Goal: Communication & Community: Answer question/provide support

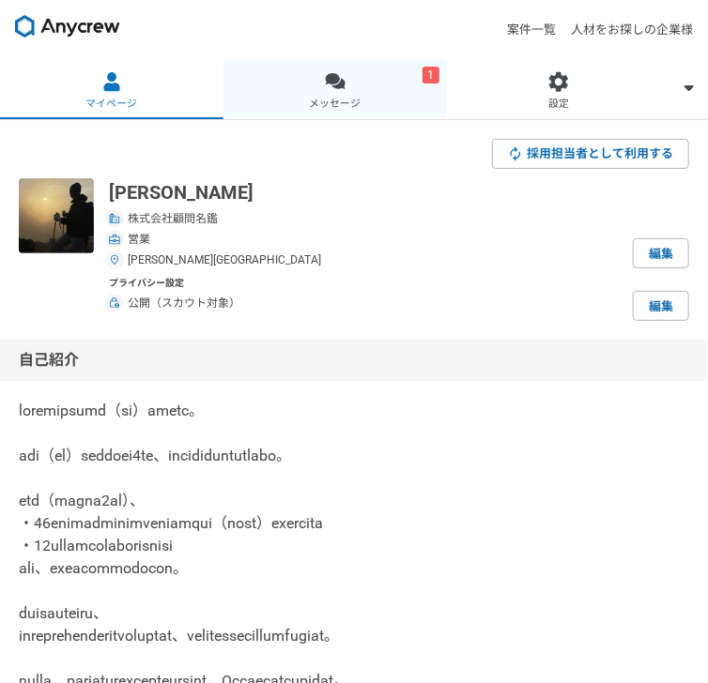
click at [346, 71] on div at bounding box center [336, 82] width 22 height 22
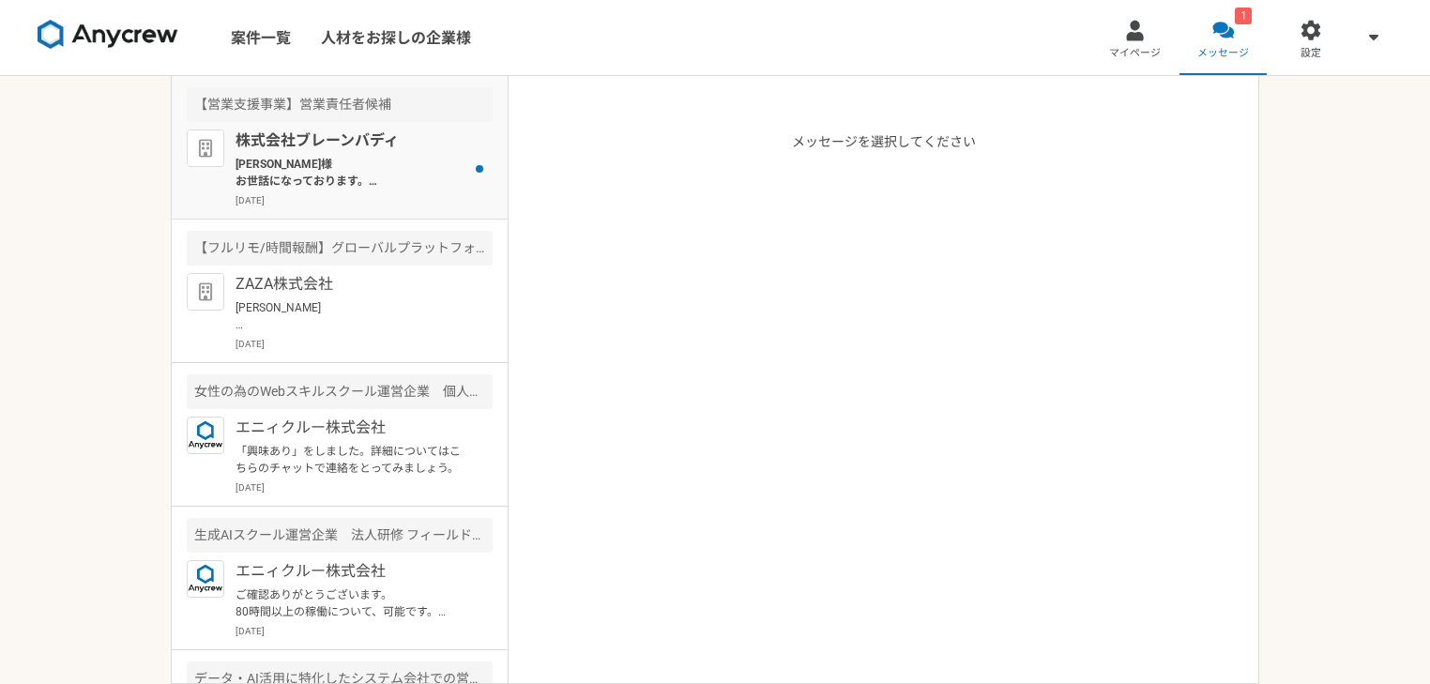
click at [342, 154] on div "株式会社ブレーンバディ [PERSON_NAME]様 お世話になっております。 株式会社ブレーンバディ　[PERSON_NAME]です。 ご返信ありがとうござ…" at bounding box center [364, 169] width 257 height 78
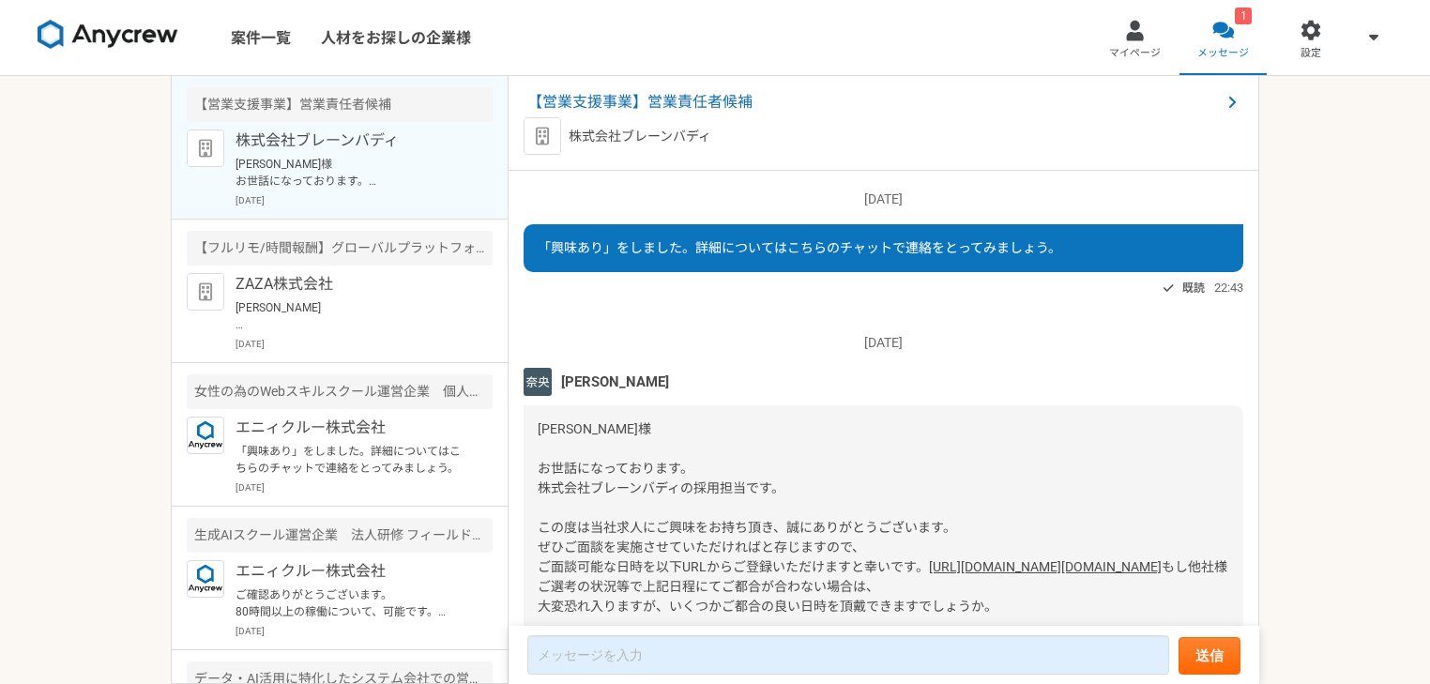
scroll to position [1954, 0]
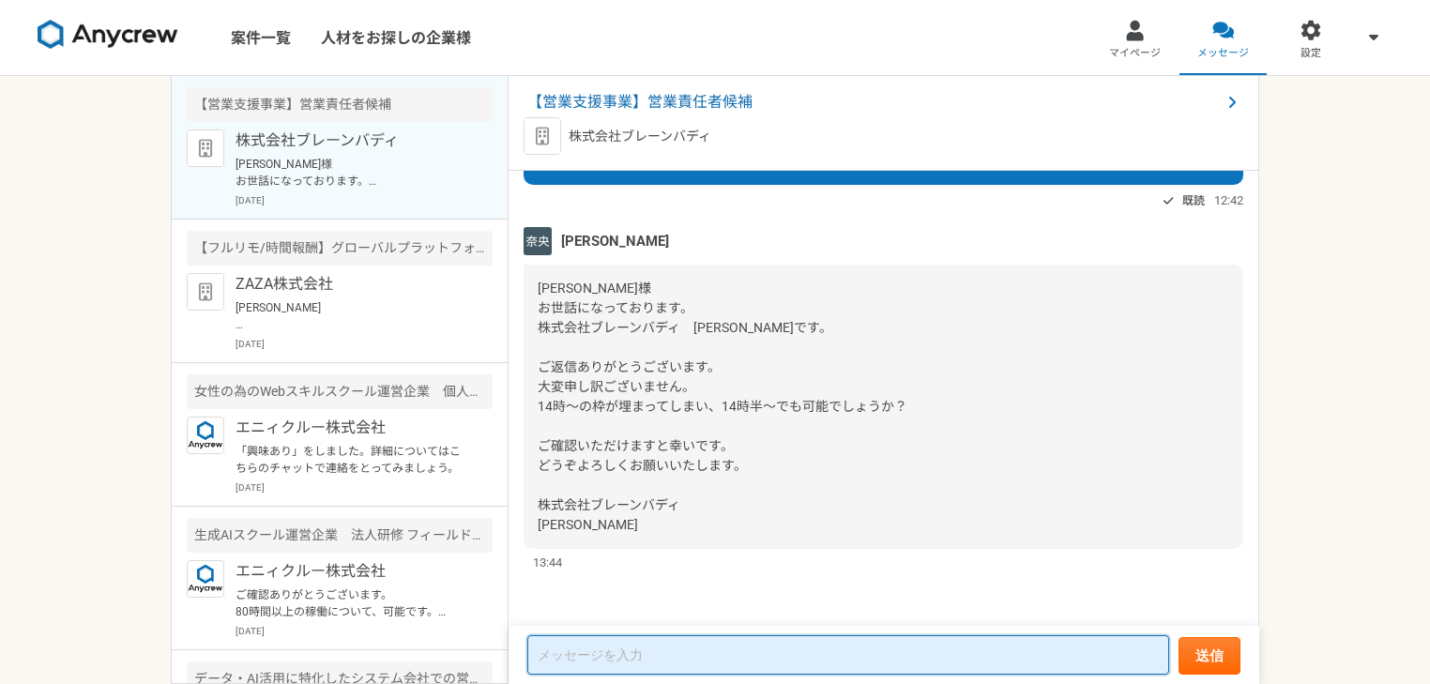
click at [556, 644] on textarea at bounding box center [848, 654] width 642 height 39
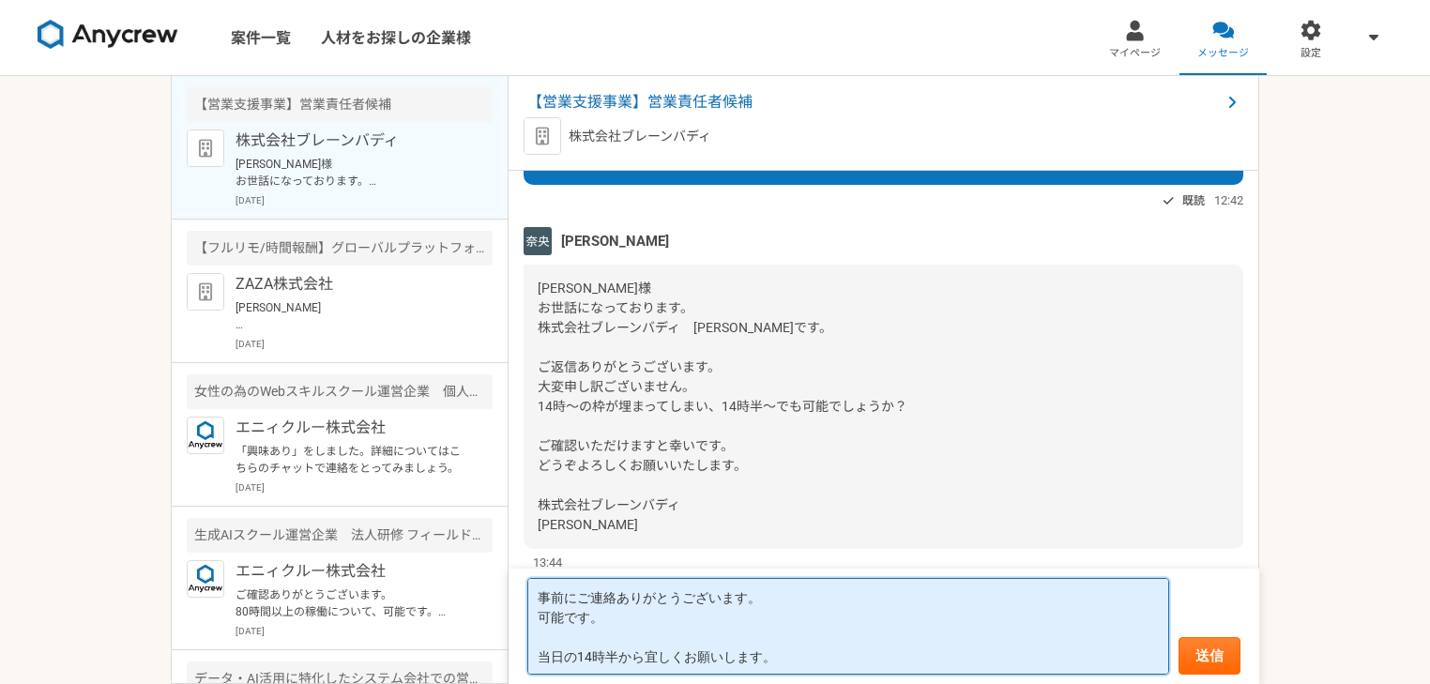
click at [556, 592] on textarea "事前にご連絡ありがとうございます。 可能です。 当日の14時半から宜しくお願いします。" at bounding box center [848, 626] width 642 height 97
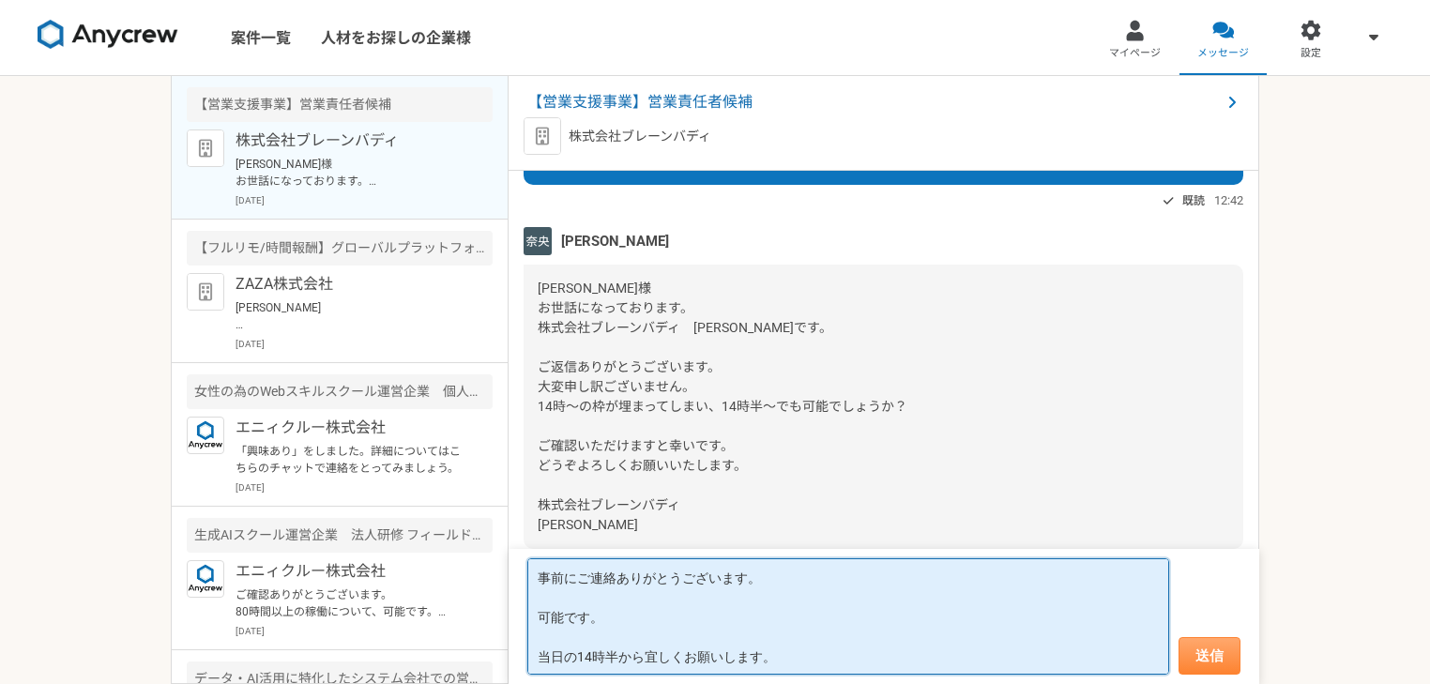
type textarea "事前にご連絡ありがとうございます。 可能です。 当日の14時半から宜しくお願いします。"
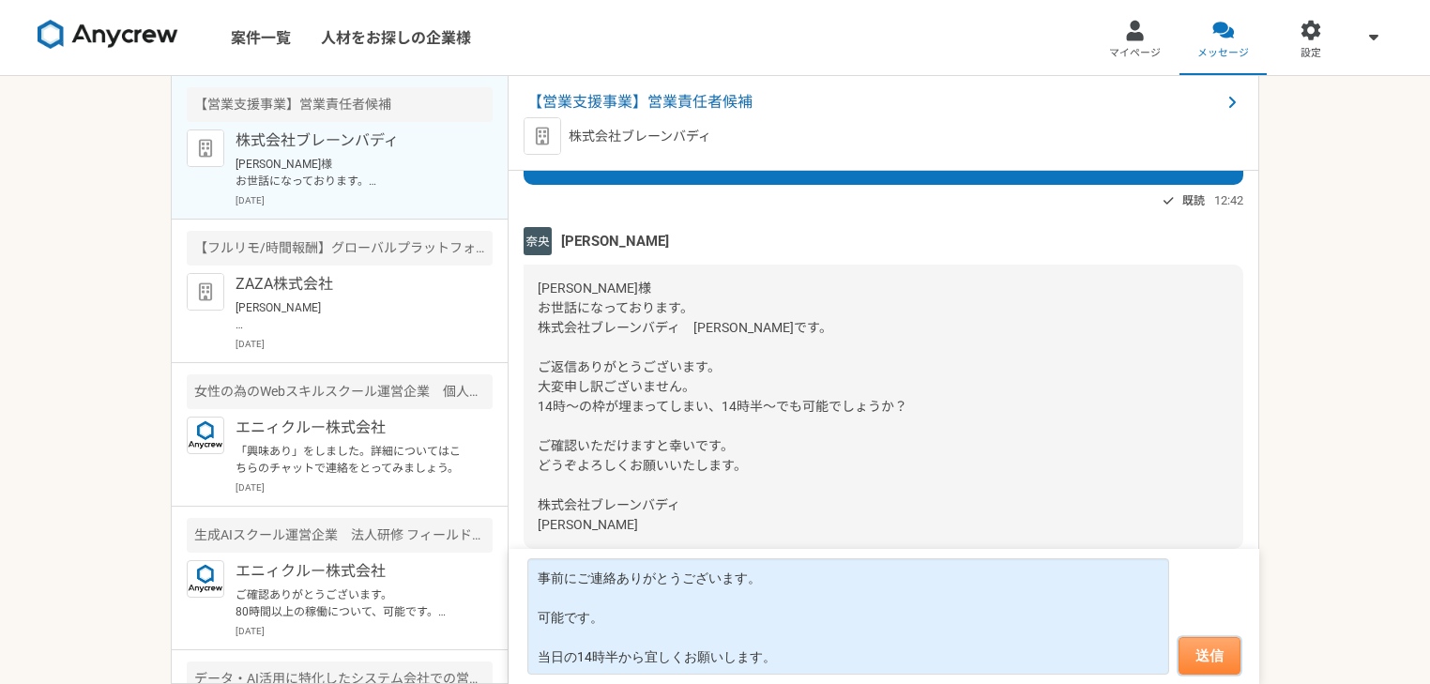
click at [556, 653] on button "送信" at bounding box center [1210, 656] width 62 height 38
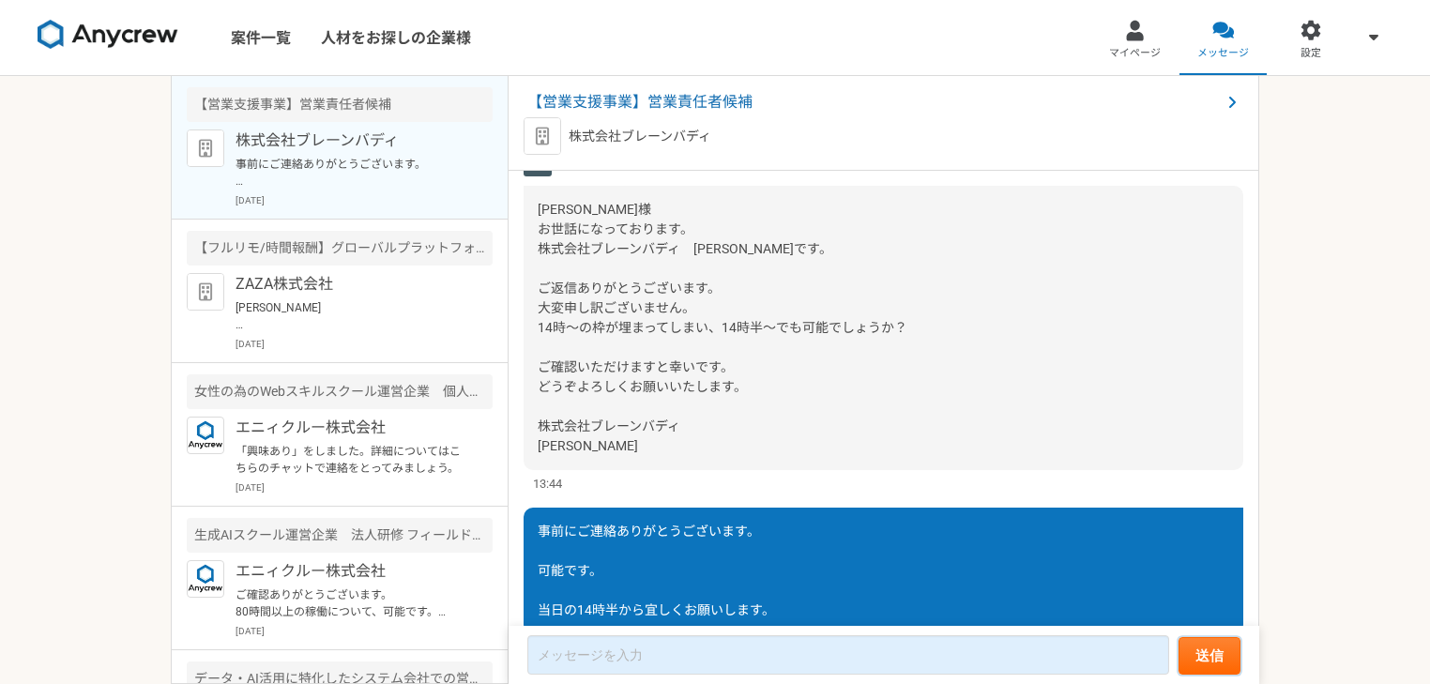
scroll to position [2118, 0]
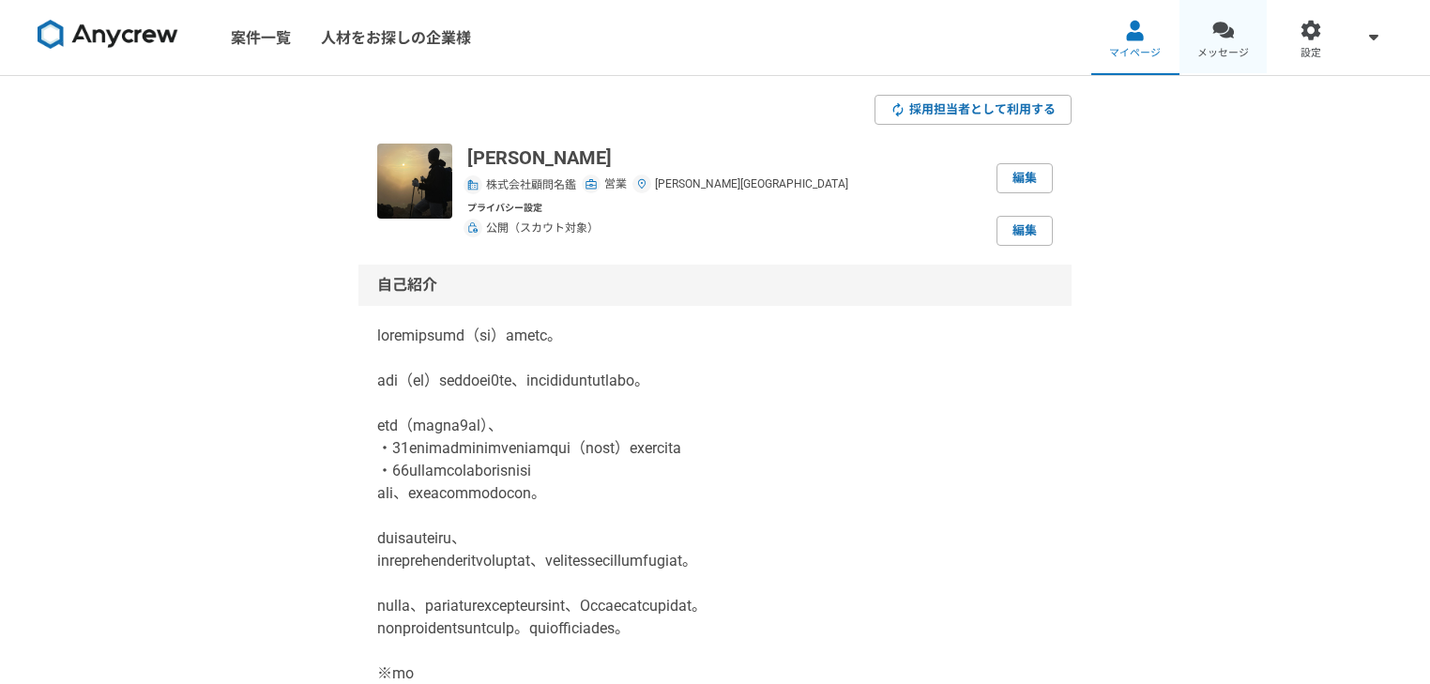
click at [1223, 50] on span "メッセージ" at bounding box center [1224, 53] width 52 height 15
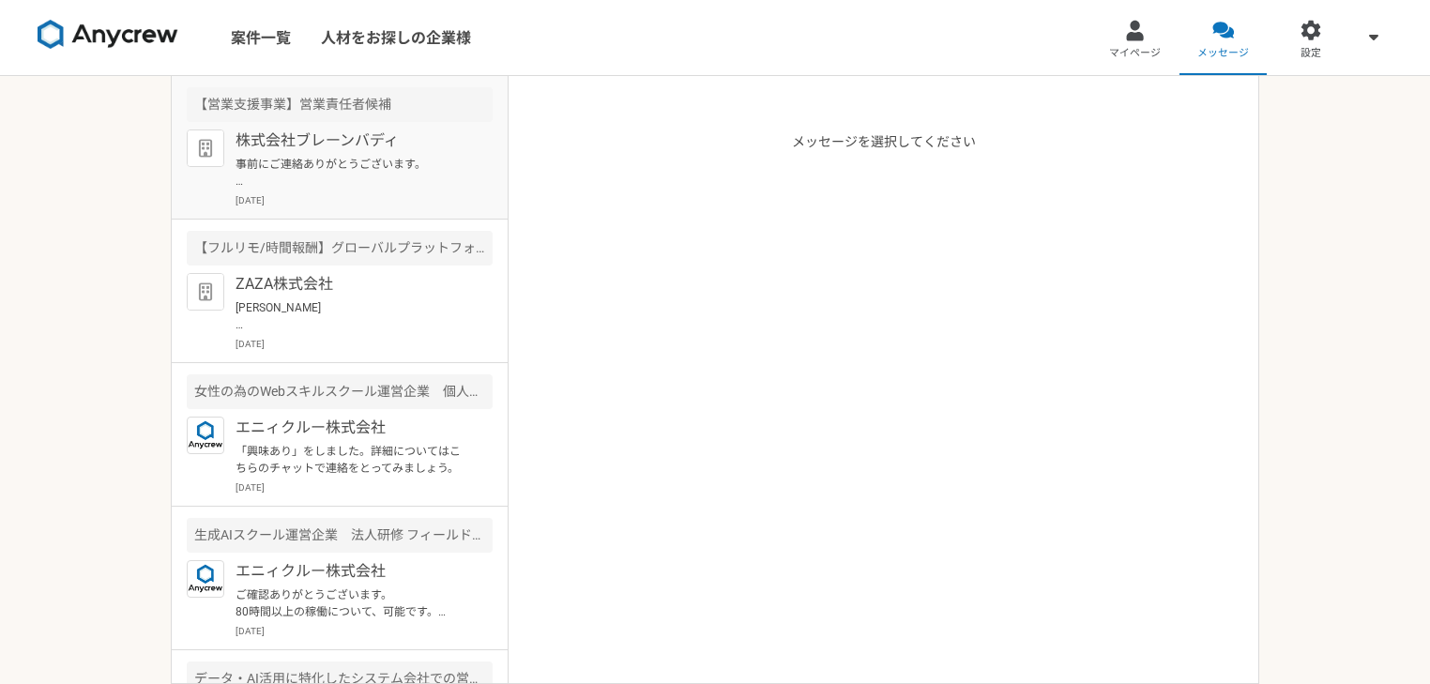
click at [315, 156] on p "事前にご連絡ありがとうございます。 可能です。 当日の14時半から宜しくお願いします。" at bounding box center [352, 173] width 232 height 34
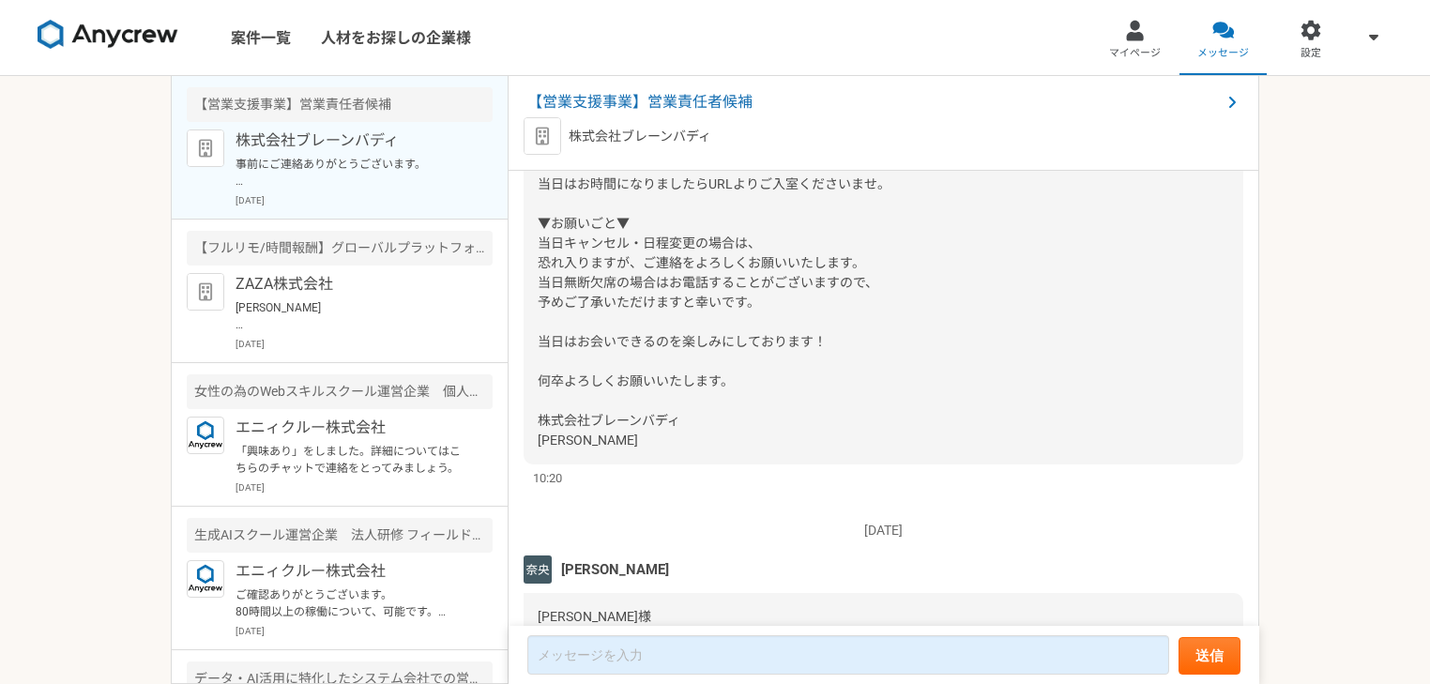
scroll to position [867, 0]
